Goal: Find specific page/section

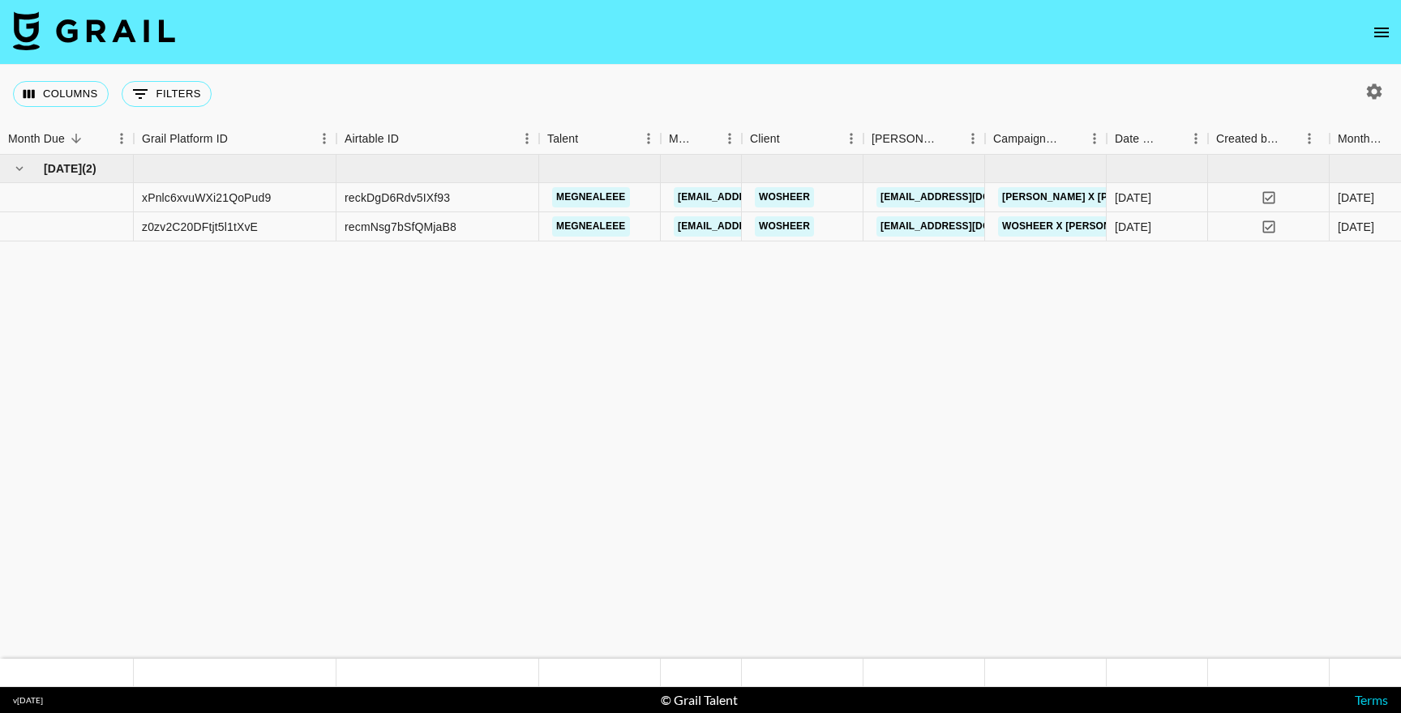
click at [1384, 35] on icon "open drawer" at bounding box center [1380, 32] width 19 height 19
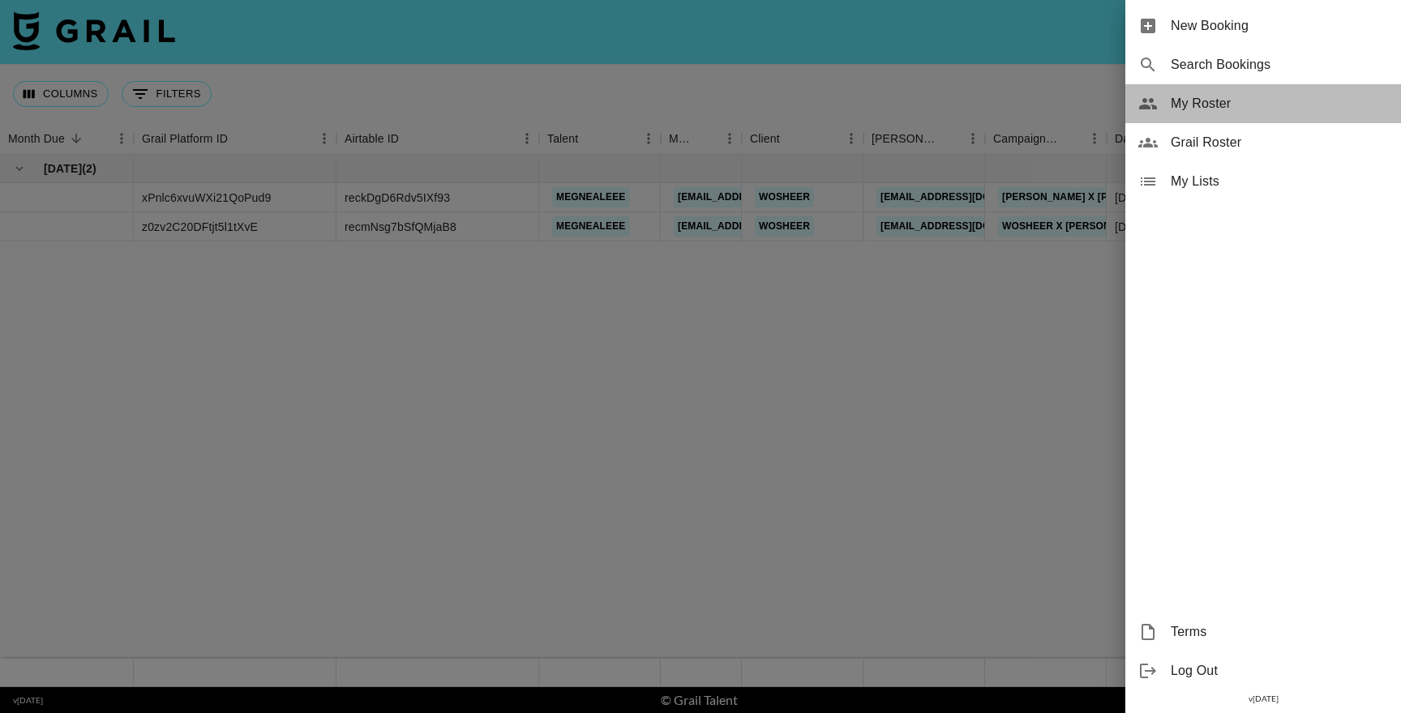
click at [1208, 115] on div "My Roster" at bounding box center [1263, 103] width 276 height 39
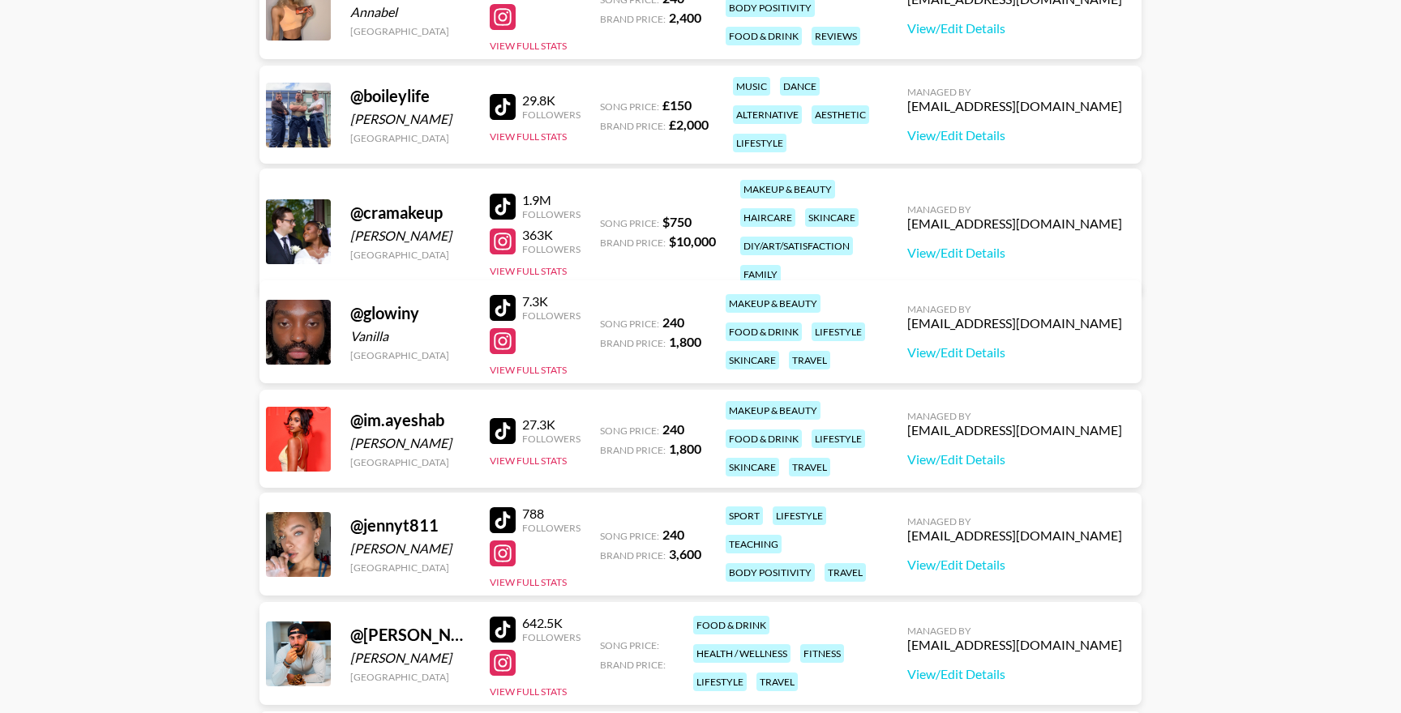
scroll to position [396, 0]
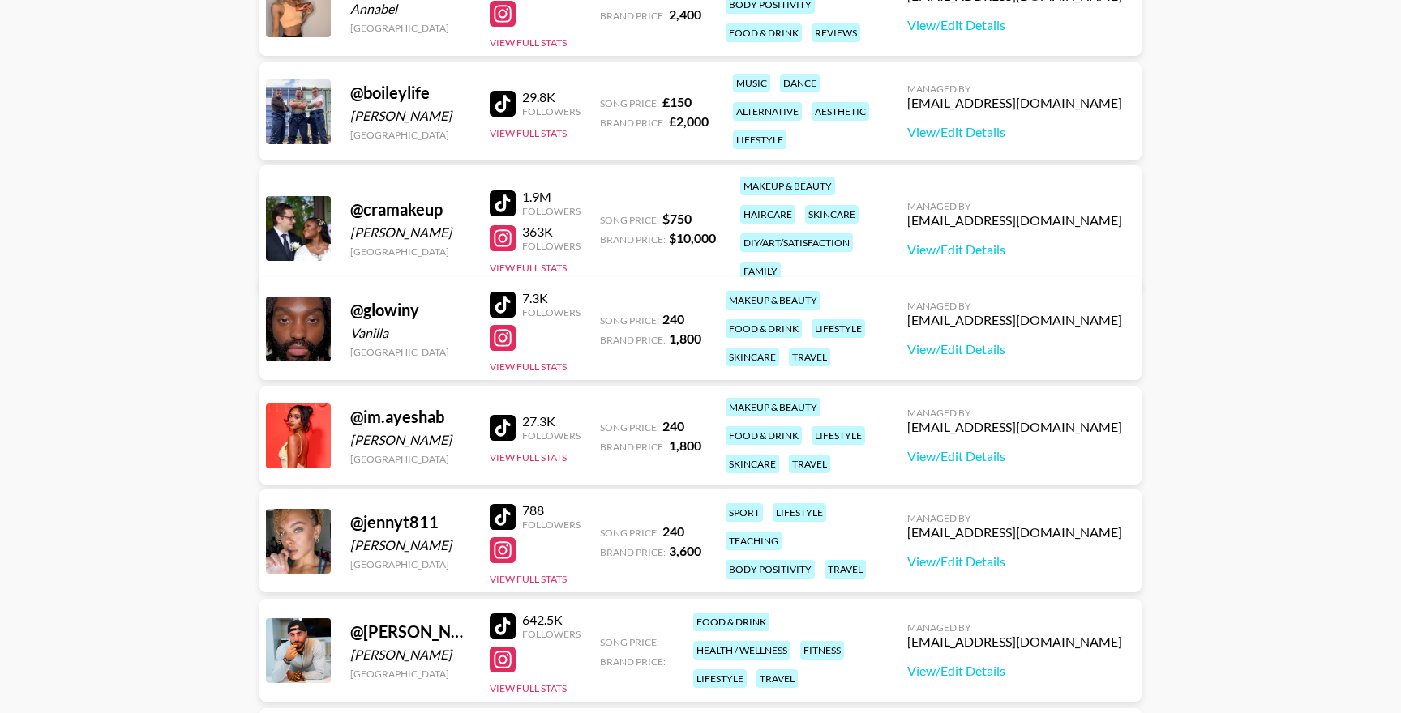
click at [494, 97] on div at bounding box center [503, 104] width 26 height 26
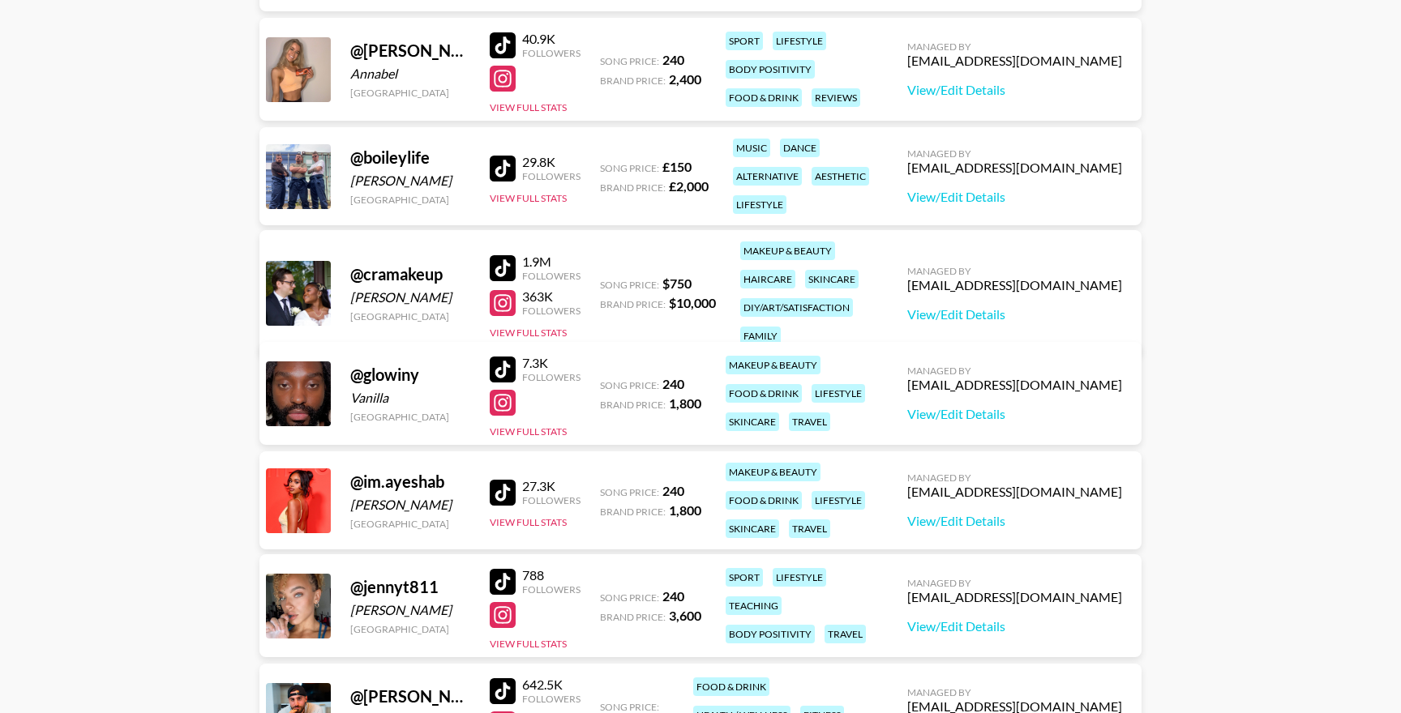
scroll to position [371, 0]
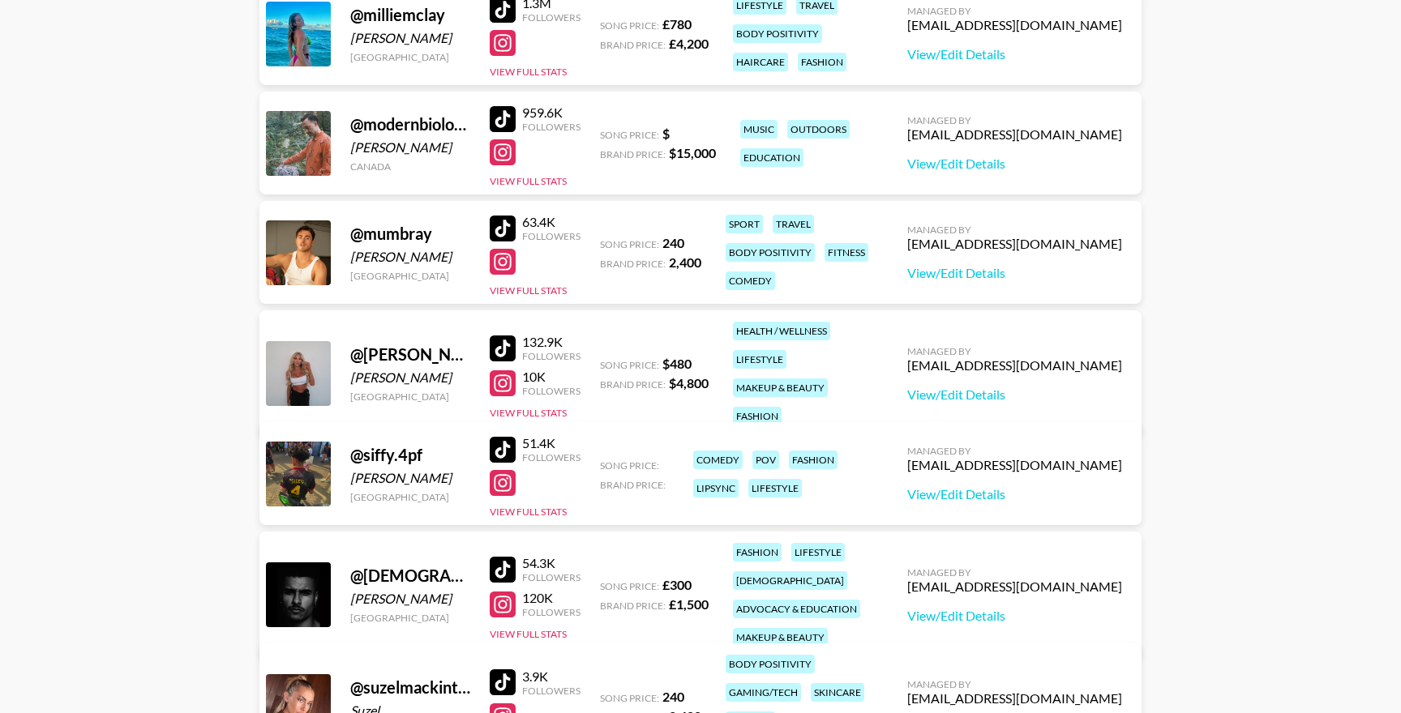
scroll to position [1671, 0]
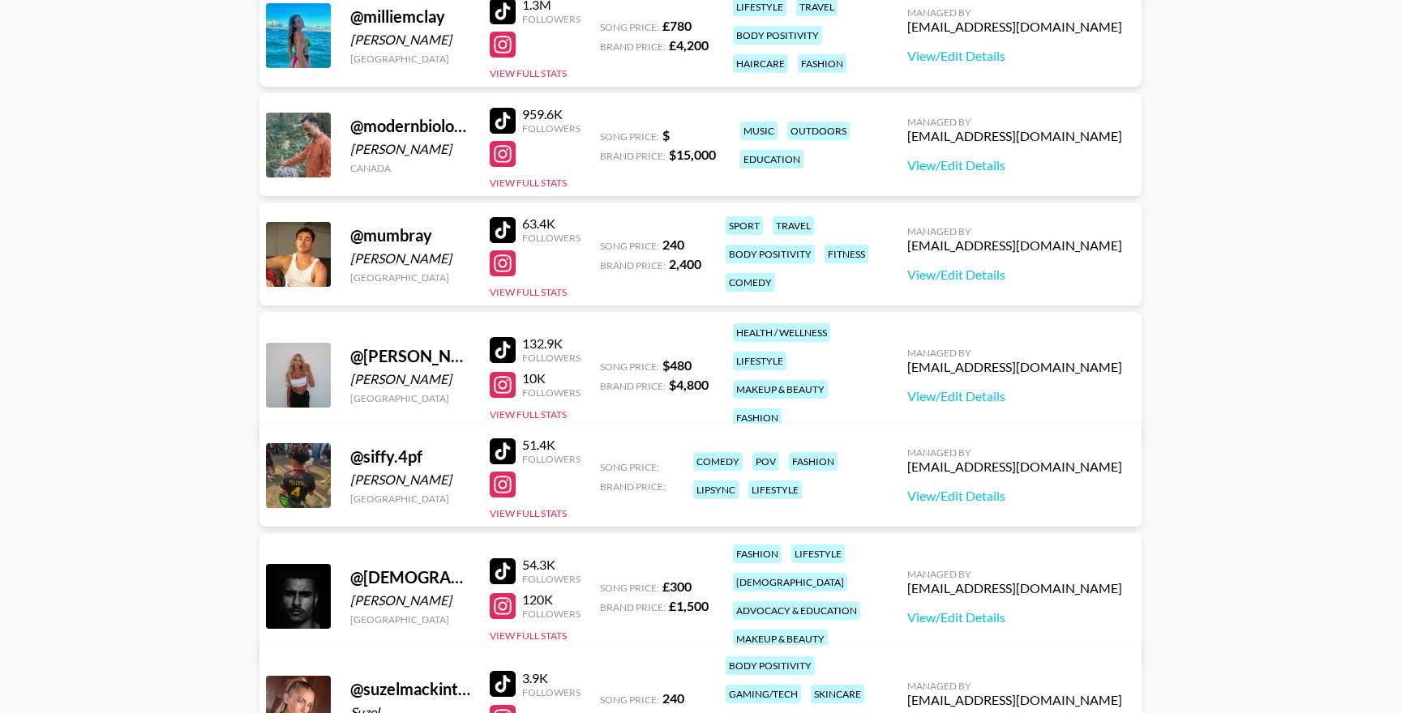
click at [511, 452] on div at bounding box center [503, 452] width 26 height 26
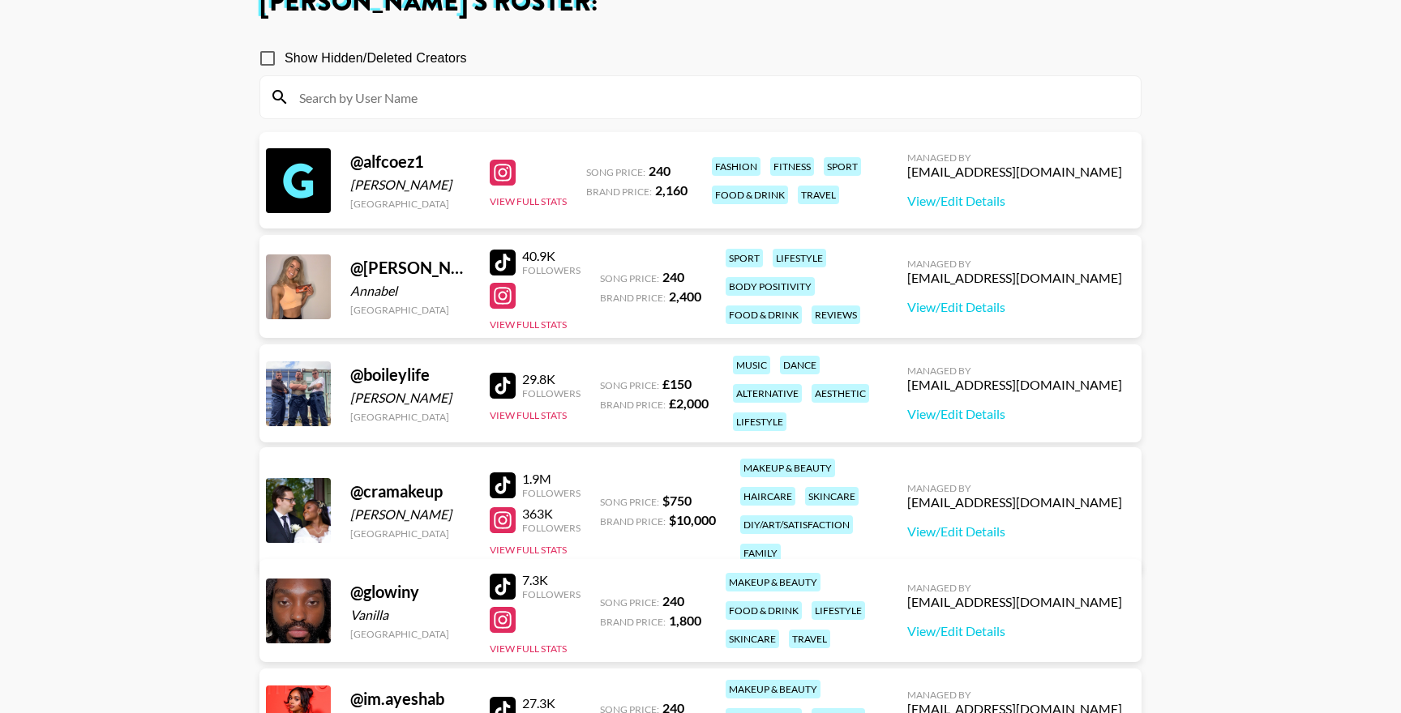
scroll to position [133, 0]
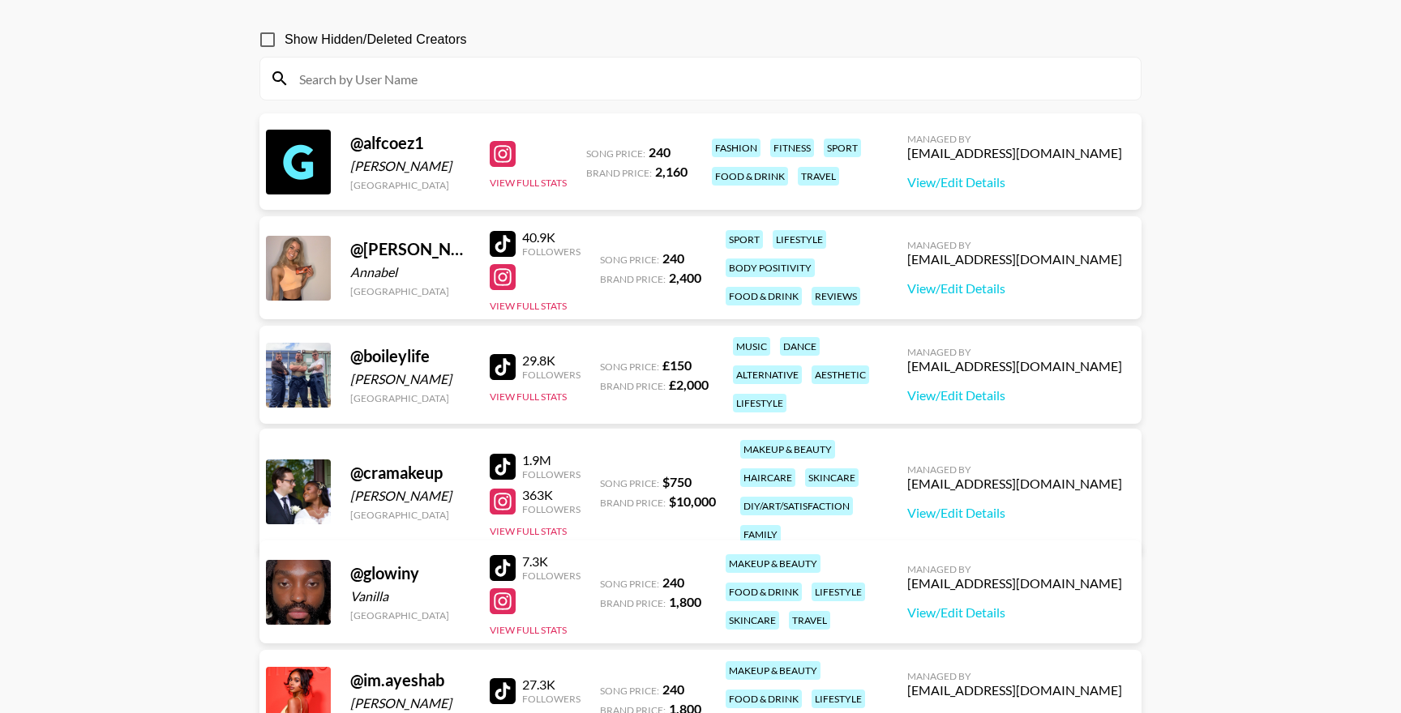
click at [499, 371] on div at bounding box center [503, 367] width 26 height 26
